Goal: Task Accomplishment & Management: Use online tool/utility

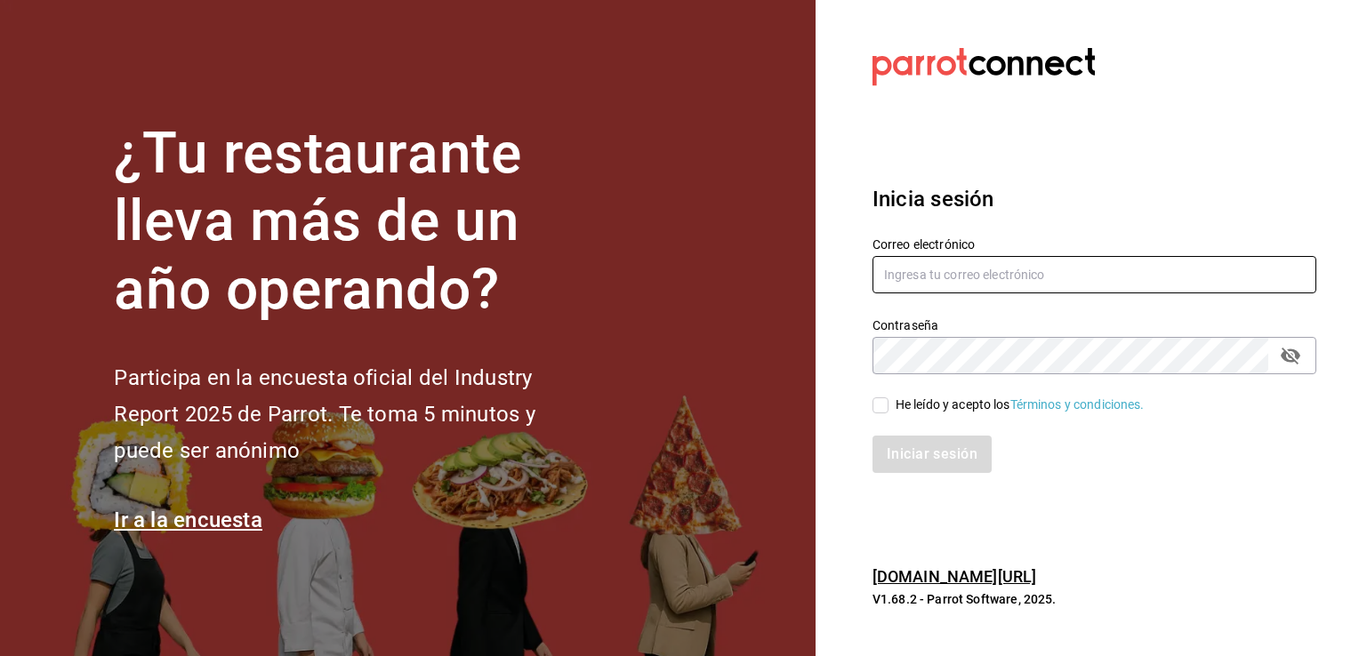
click at [995, 283] on input "text" at bounding box center [1094, 274] width 444 height 37
type input "[PERSON_NAME][EMAIL_ADDRESS][PERSON_NAME][DOMAIN_NAME]"
click at [881, 414] on label "He leído y acepto los Términos y condiciones." at bounding box center [1008, 405] width 272 height 19
click at [881, 414] on input "He leído y acepto los Términos y condiciones." at bounding box center [880, 406] width 16 height 16
checkbox input "true"
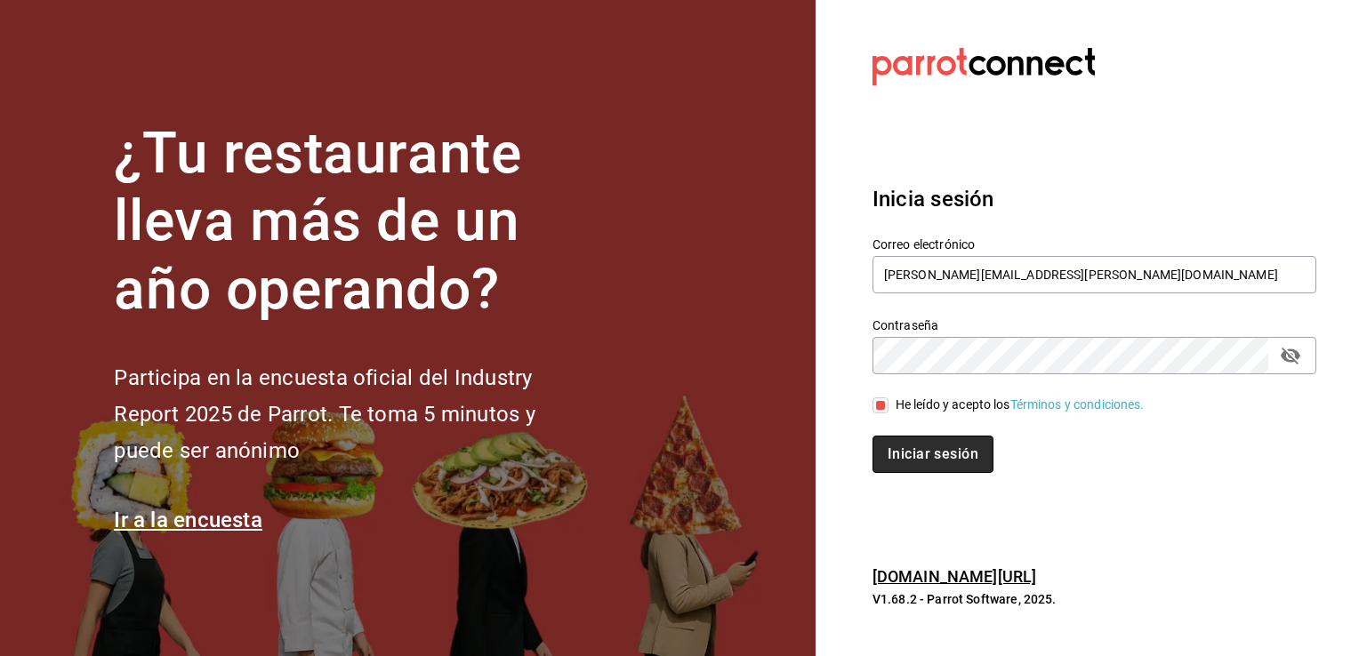
click at [900, 436] on button "Iniciar sesión" at bounding box center [932, 454] width 121 height 37
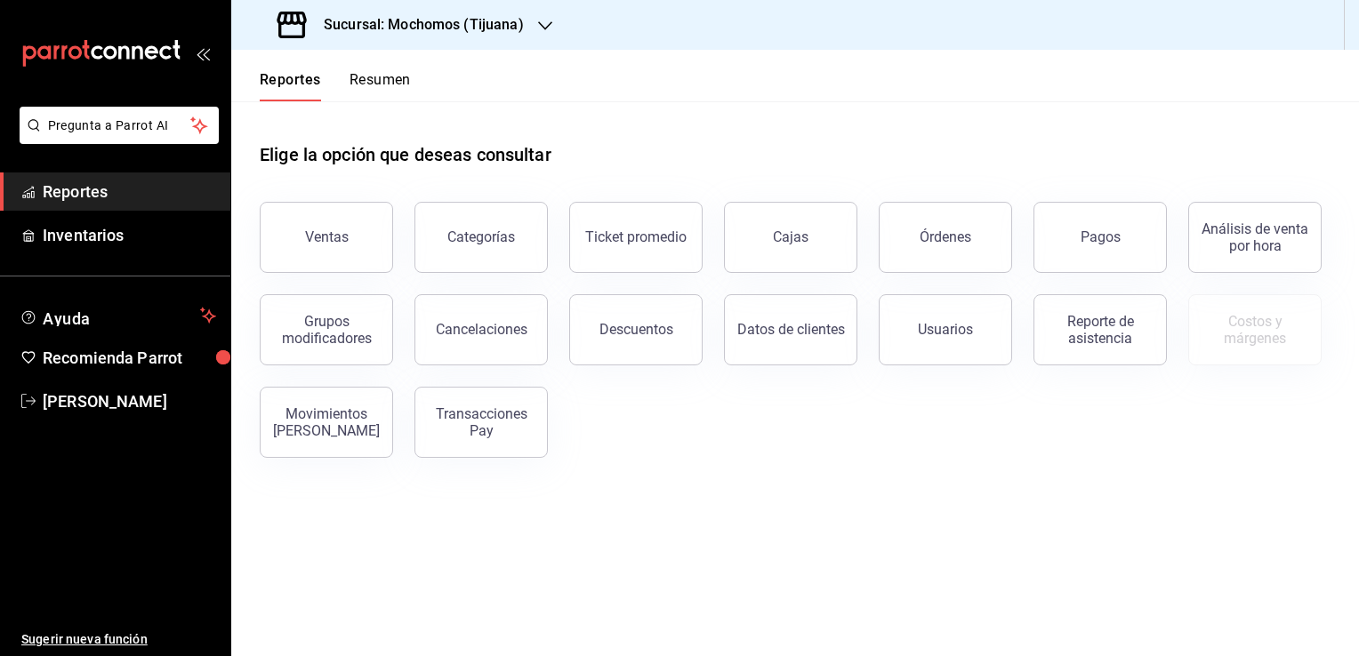
click at [509, 30] on h3 "Sucursal: Mochomos (Tijuana)" at bounding box center [416, 24] width 214 height 21
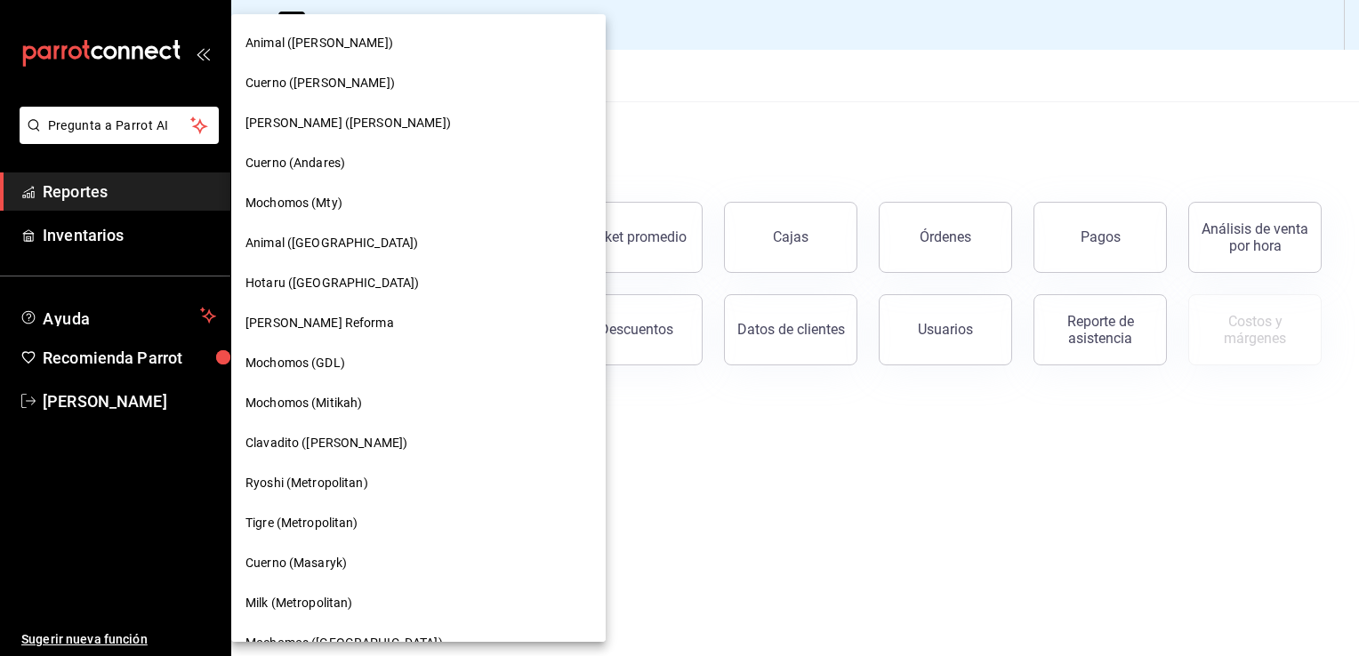
scroll to position [946, 0]
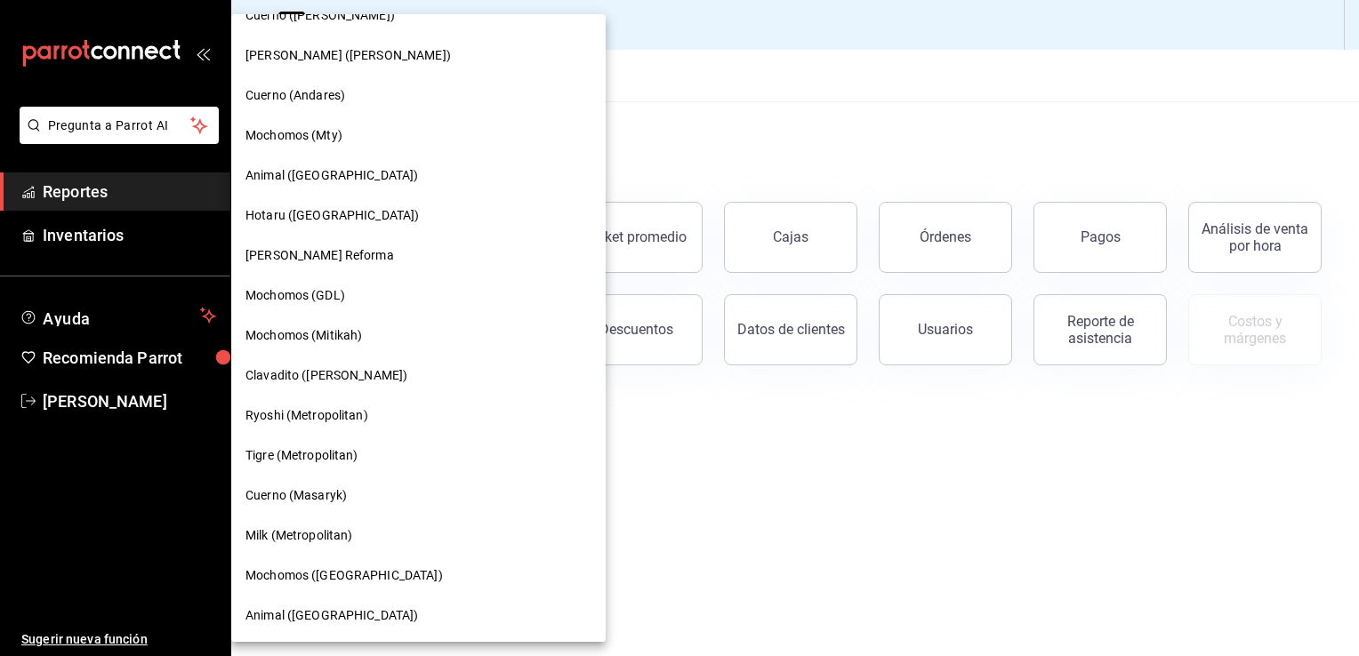
click at [343, 457] on span "Tigre (Metropolitan)" at bounding box center [301, 455] width 113 height 19
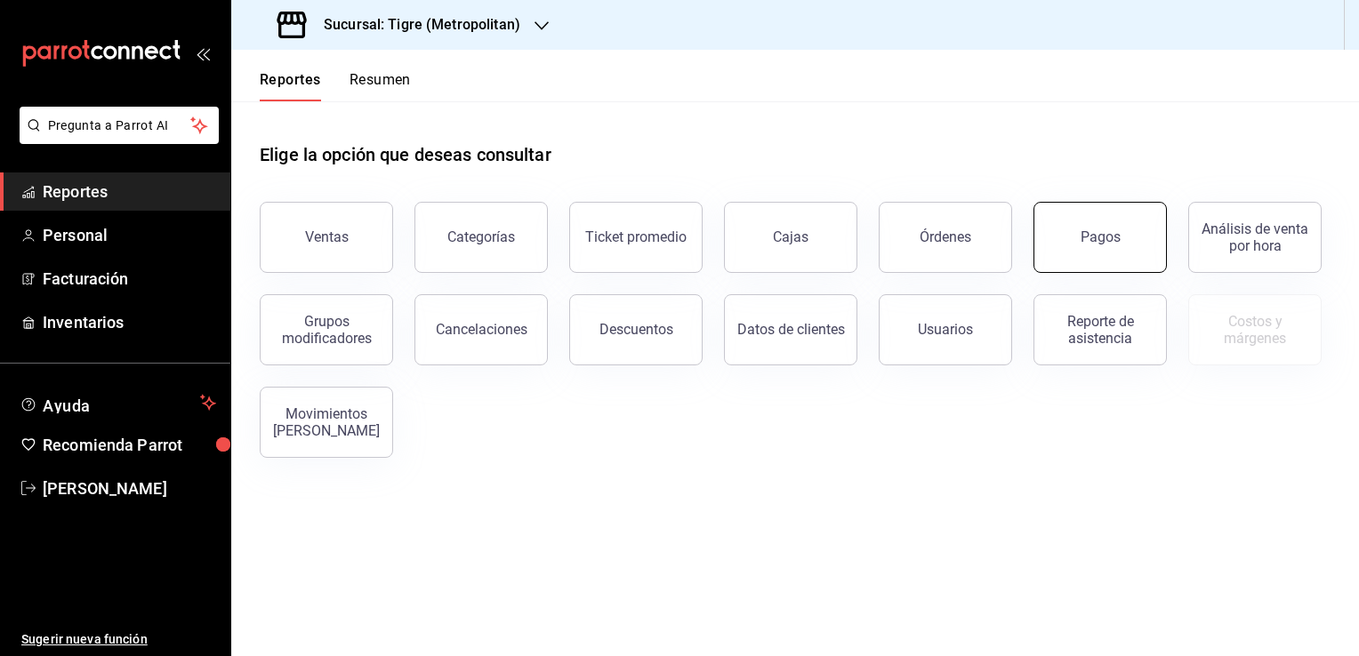
click at [1073, 241] on button "Pagos" at bounding box center [1099, 237] width 133 height 71
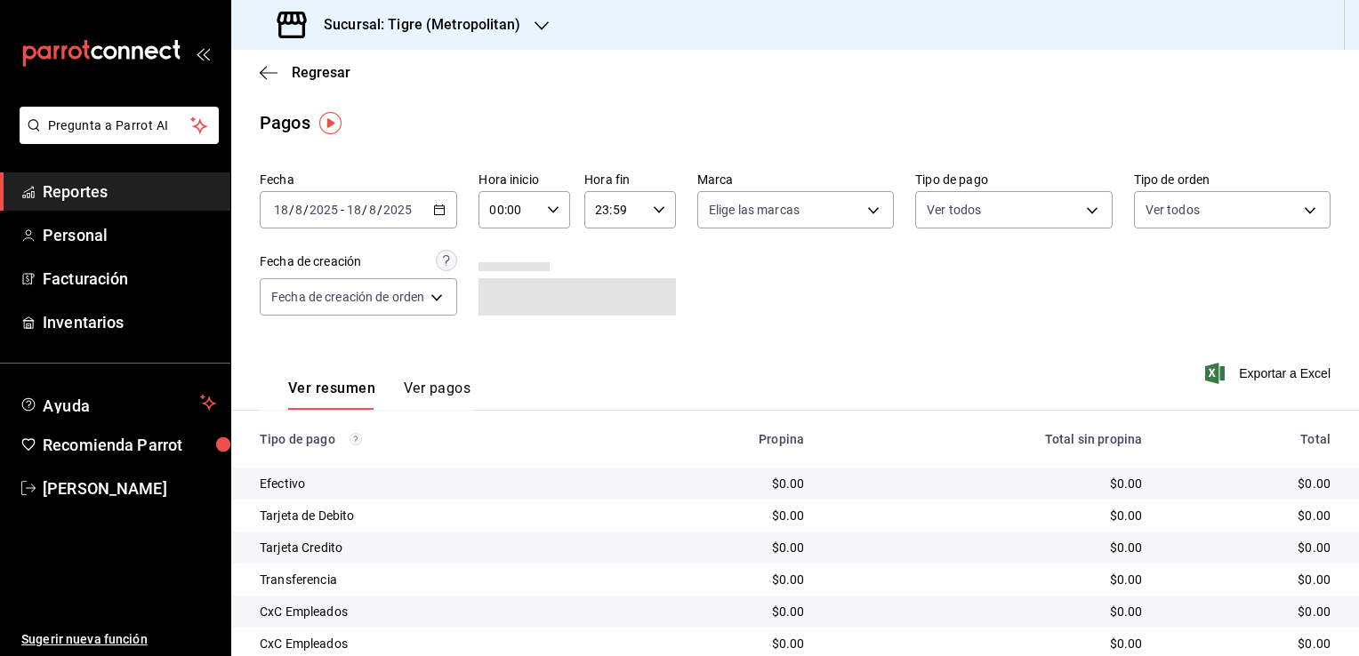
click at [452, 212] on div "[DATE] [DATE] - [DATE] [DATE]" at bounding box center [358, 209] width 197 height 37
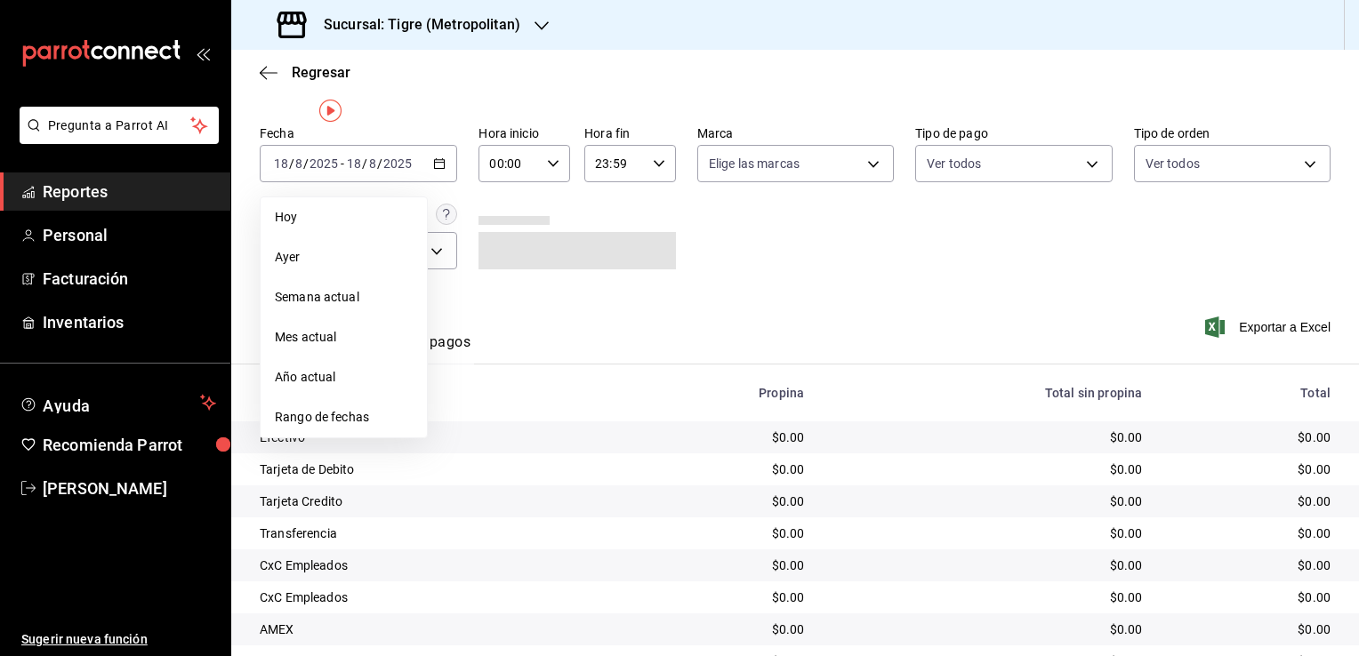
scroll to position [89, 0]
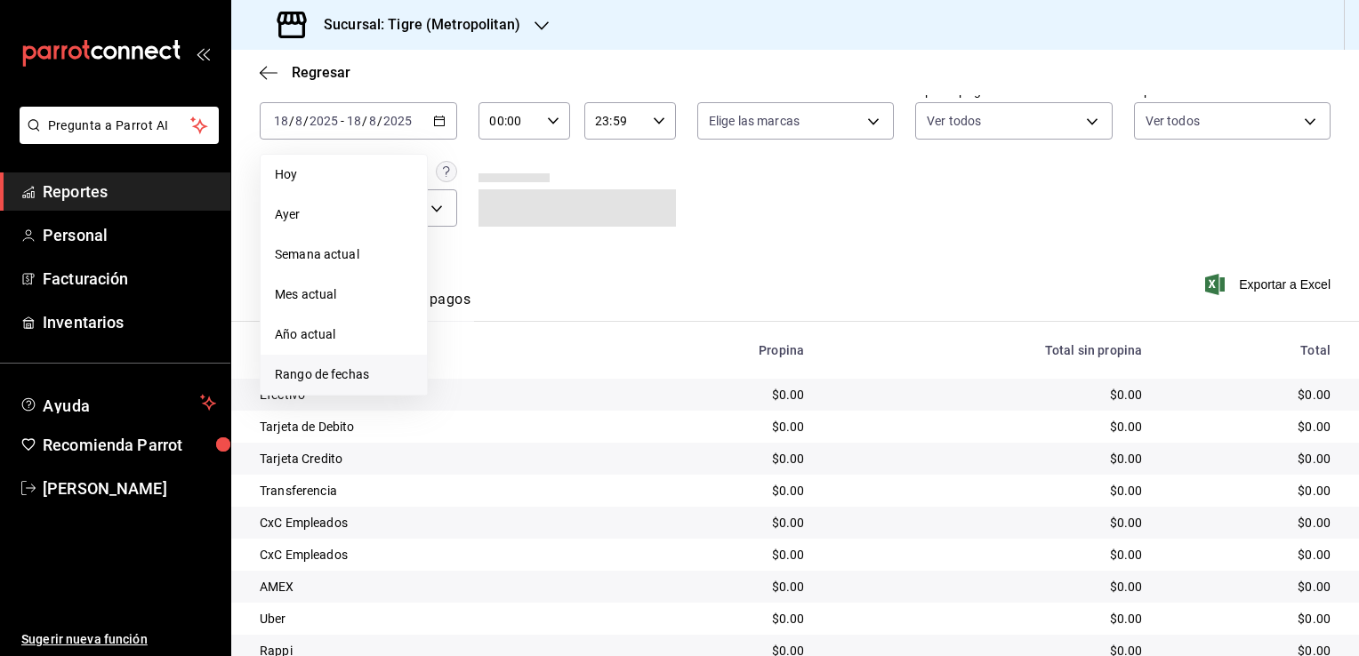
click at [333, 375] on span "Rango de fechas" at bounding box center [344, 375] width 138 height 19
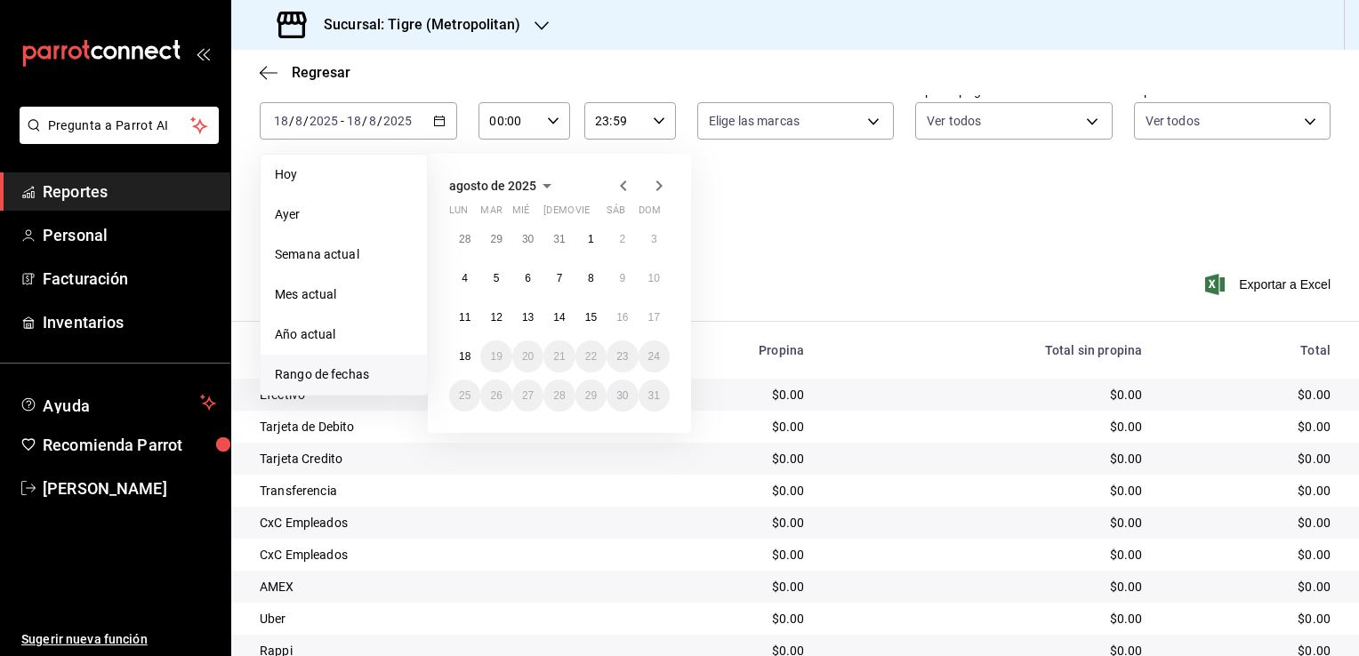
click at [618, 189] on icon "button" at bounding box center [623, 185] width 21 height 21
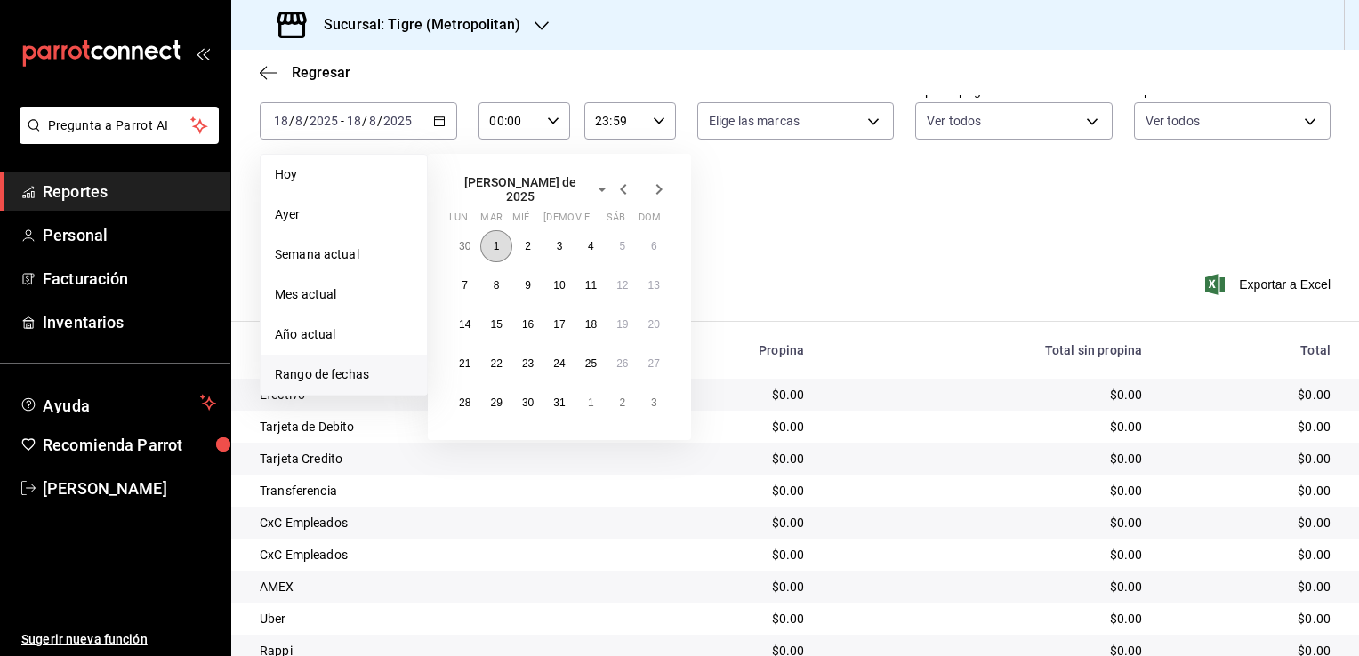
click at [492, 241] on button "1" at bounding box center [495, 246] width 31 height 32
click at [582, 391] on button "1" at bounding box center [590, 403] width 31 height 32
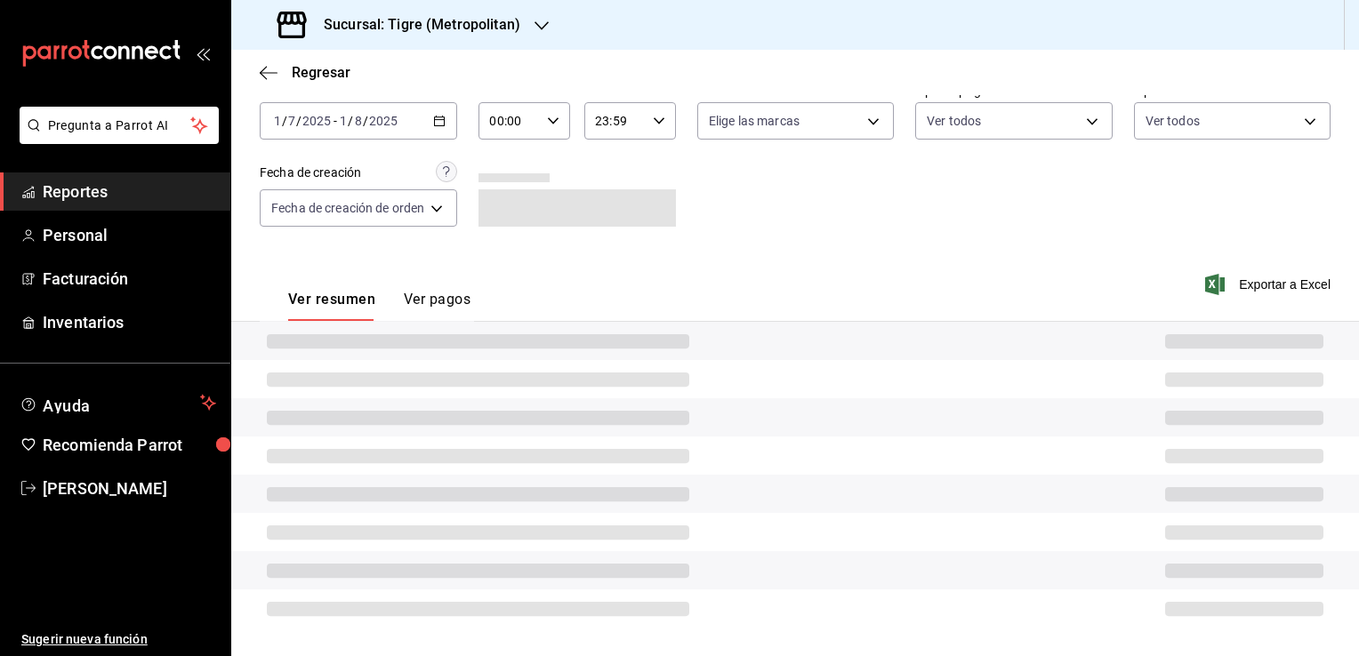
click at [672, 268] on div "Ver resumen Ver pagos Exportar a Excel" at bounding box center [795, 295] width 1128 height 94
click at [548, 121] on icon "button" at bounding box center [553, 121] width 12 height 12
click at [502, 202] on span "05" at bounding box center [502, 202] width 17 height 14
type input "05:00"
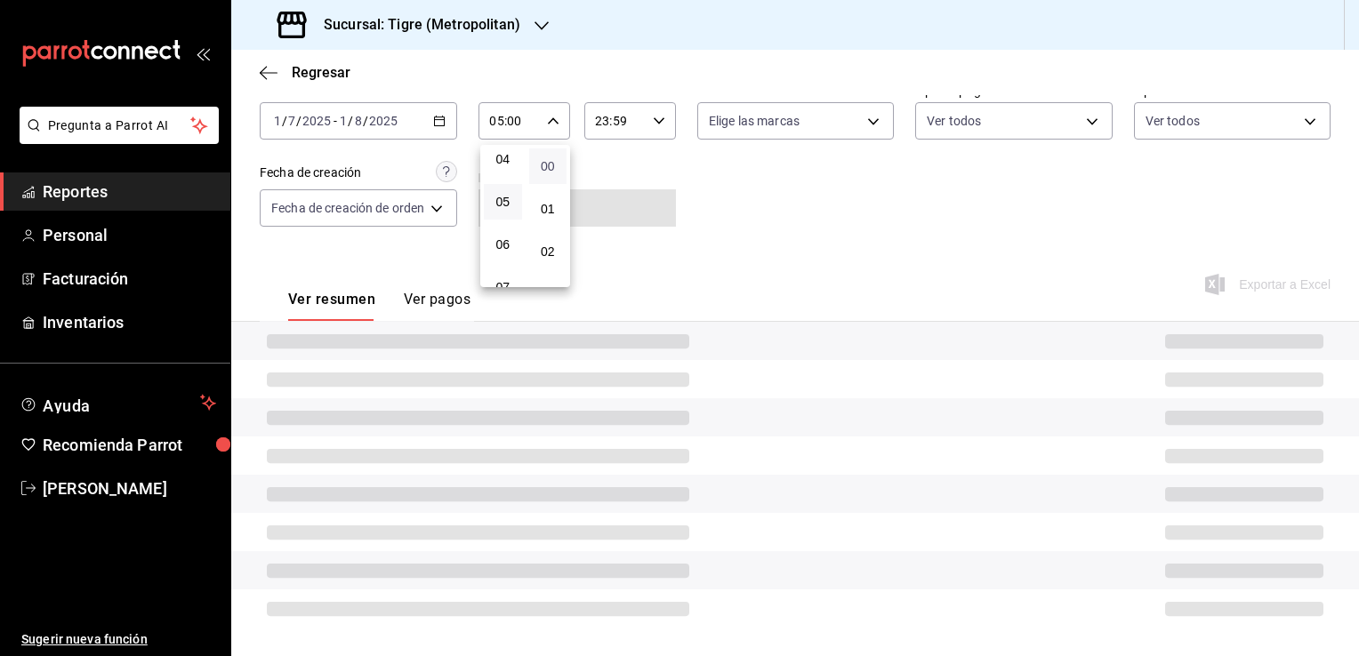
click at [546, 165] on span "00" at bounding box center [548, 166] width 17 height 14
click at [652, 120] on div at bounding box center [679, 328] width 1359 height 656
click at [658, 123] on icon "button" at bounding box center [659, 121] width 12 height 12
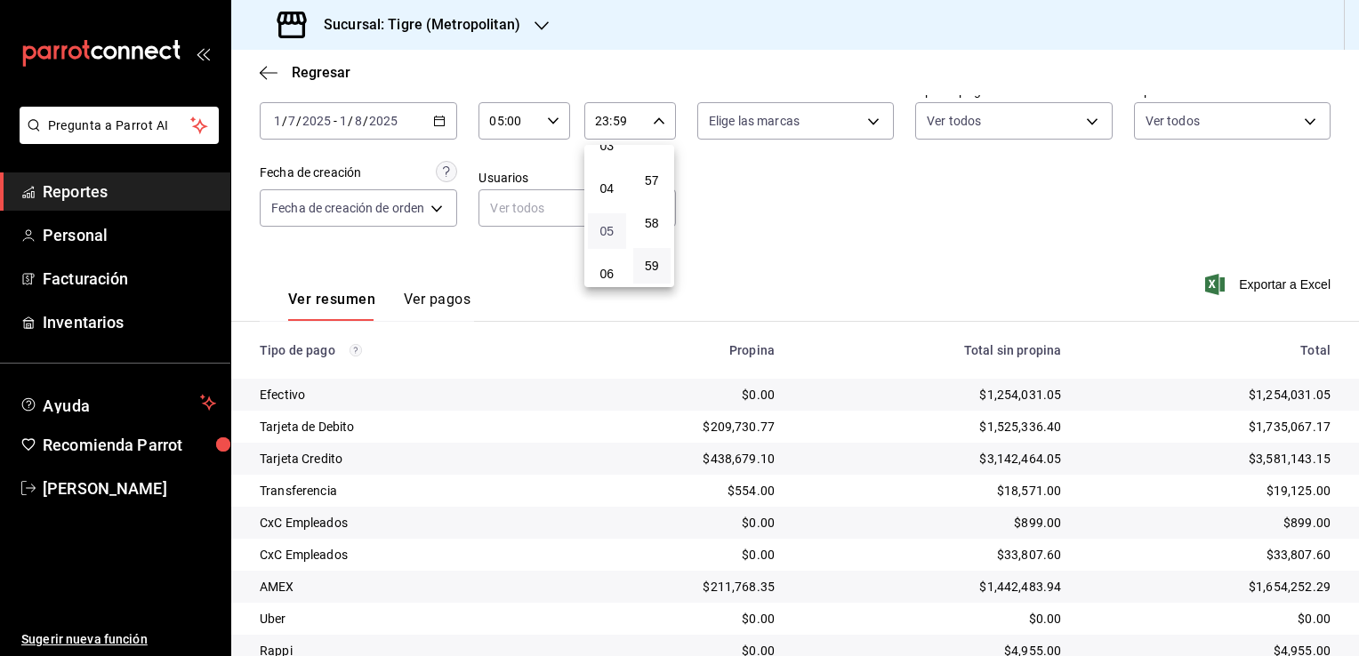
scroll to position [188, 0]
click at [608, 189] on span "05" at bounding box center [607, 192] width 17 height 14
click at [659, 171] on span "00" at bounding box center [652, 166] width 17 height 14
click at [757, 215] on div at bounding box center [679, 328] width 1359 height 656
type input "05:00"
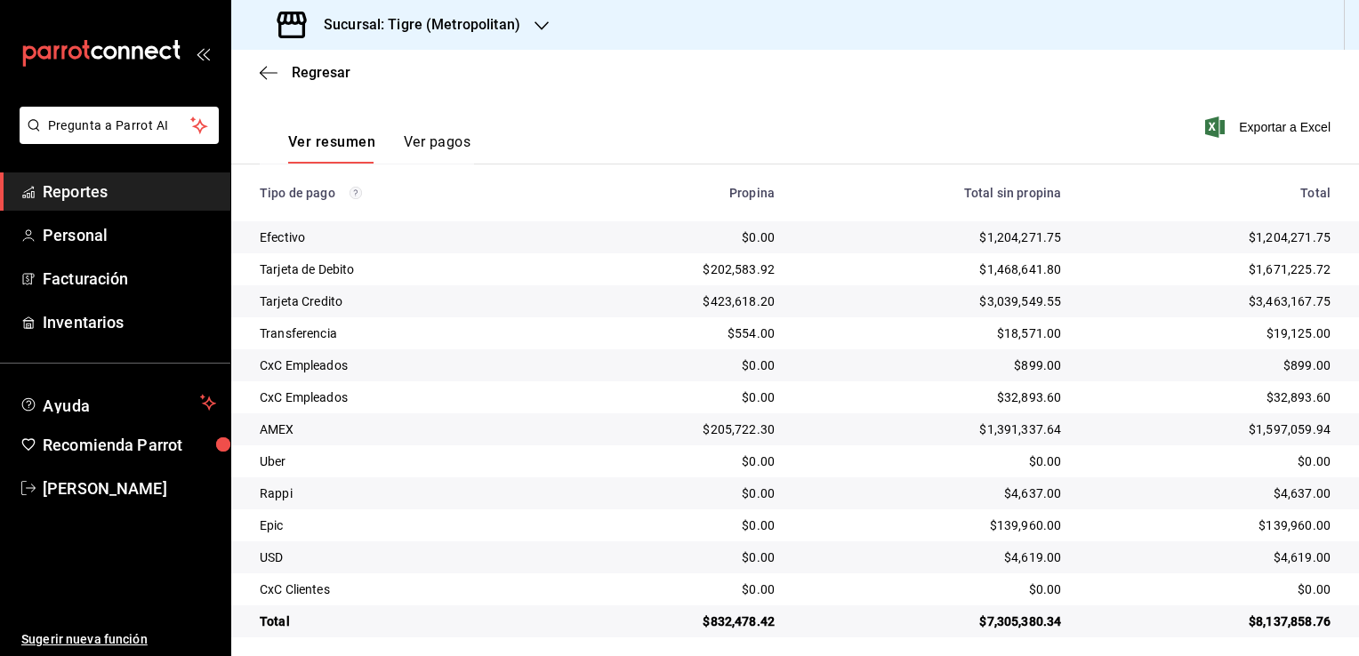
scroll to position [256, 0]
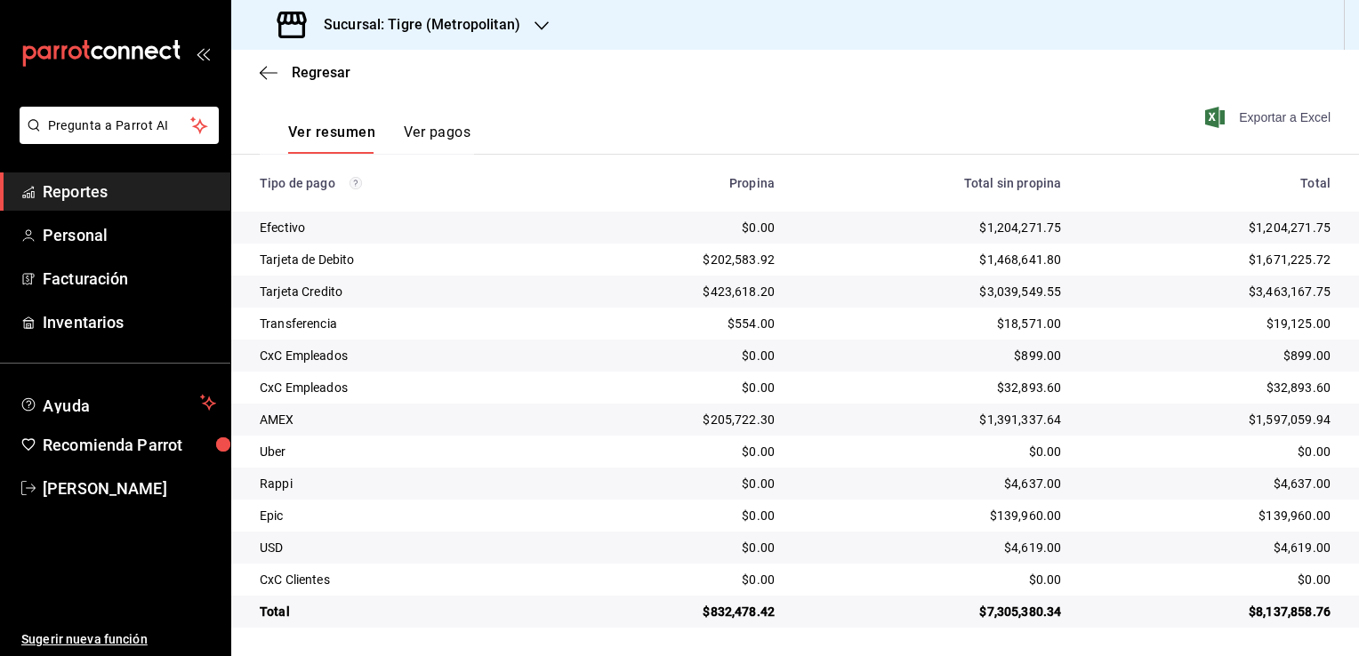
click at [1234, 119] on span "Exportar a Excel" at bounding box center [1270, 117] width 122 height 21
